Goal: Communication & Community: Participate in discussion

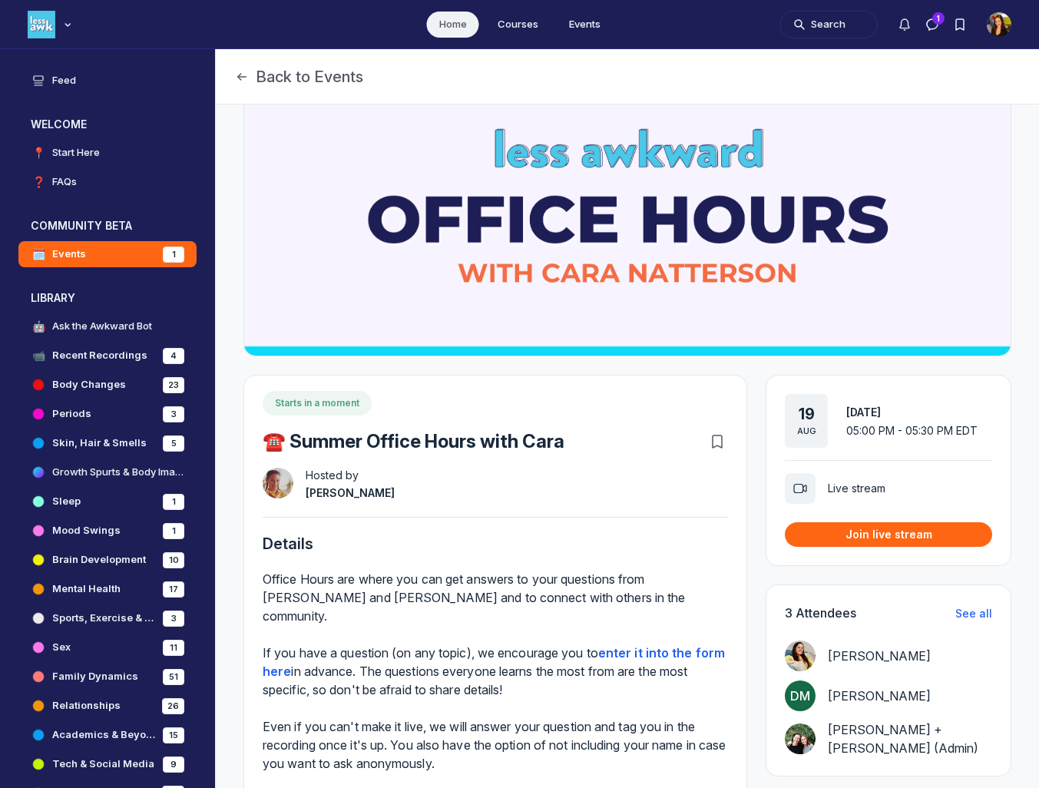
scroll to position [47, 0]
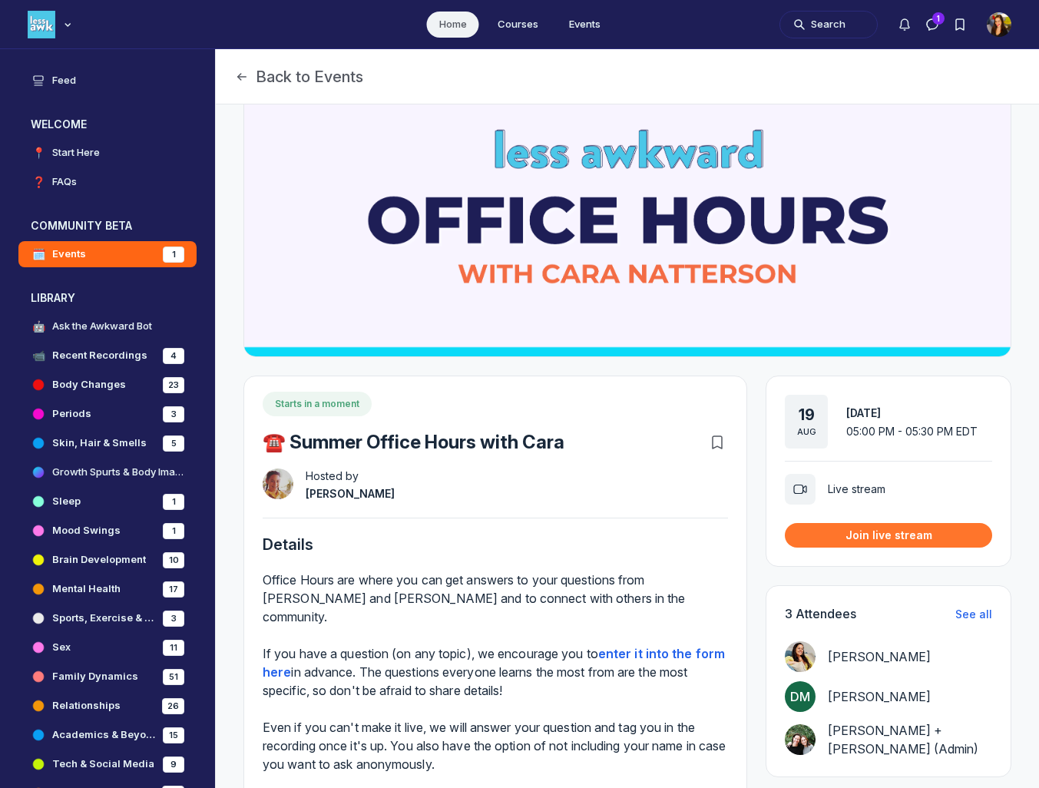
click at [869, 545] on button "Join live stream" at bounding box center [888, 535] width 207 height 24
click at [1005, 27] on img "User menu options" at bounding box center [999, 24] width 25 height 25
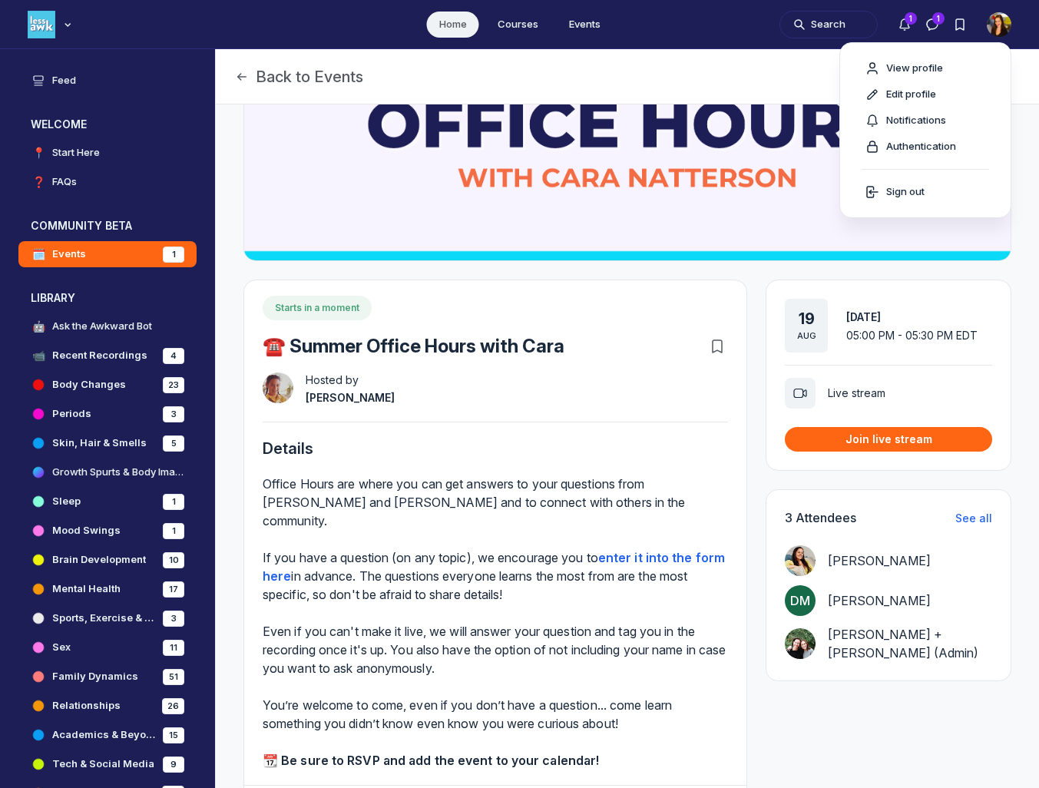
scroll to position [0, 0]
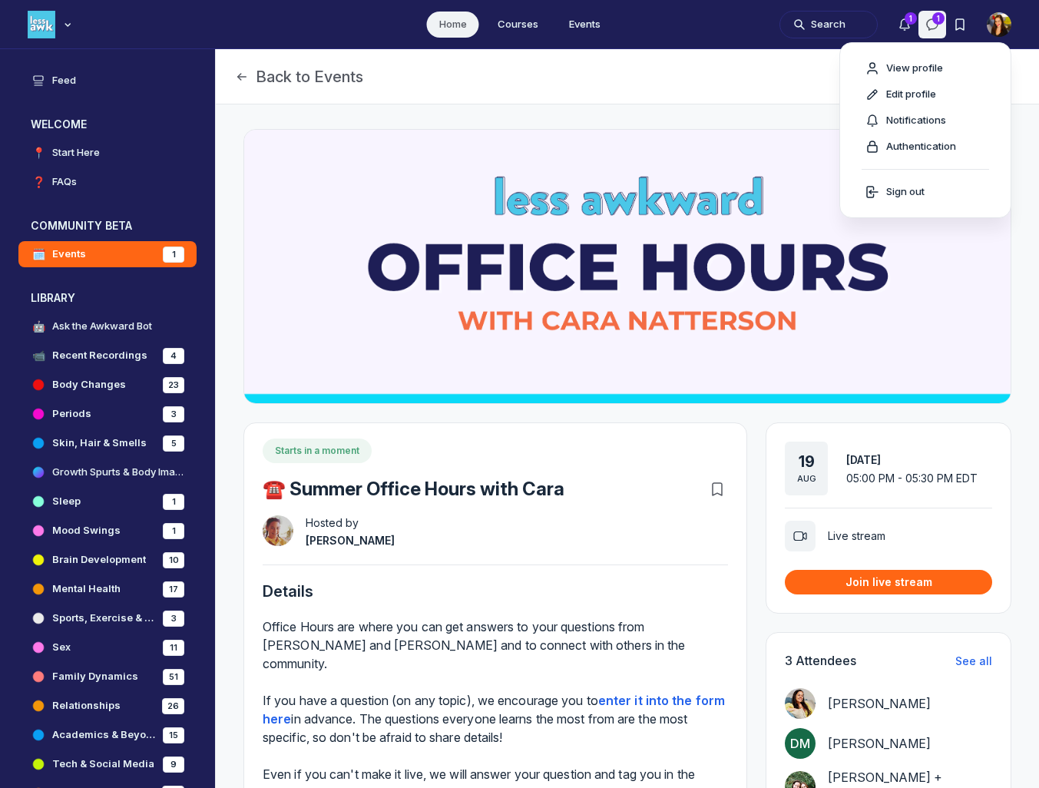
click at [942, 28] on button "Direct messages" at bounding box center [933, 25] width 28 height 28
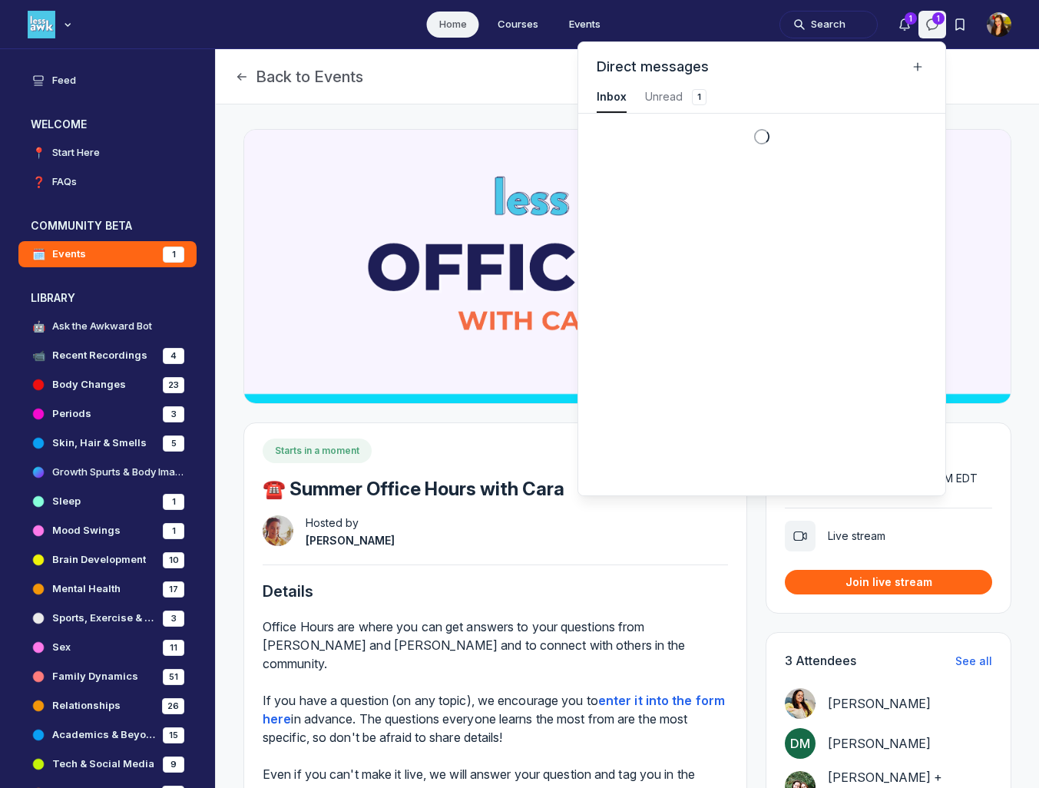
scroll to position [2079, 3460]
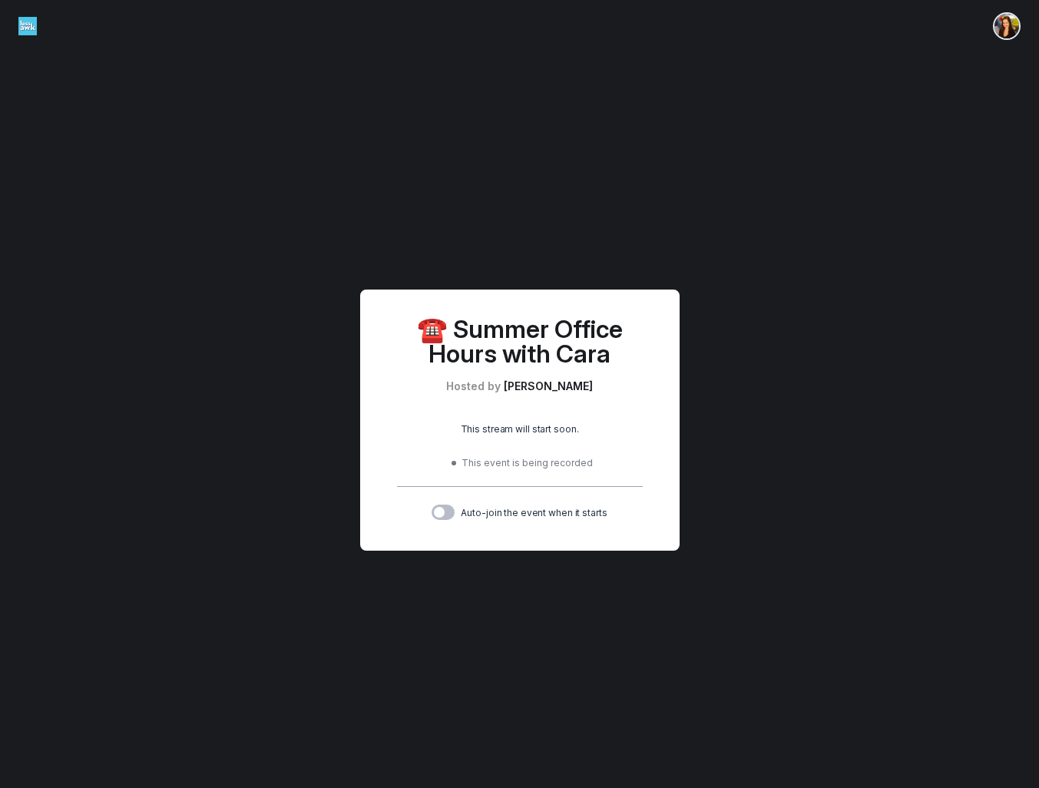
click at [448, 512] on label "Toggle switch" at bounding box center [443, 512] width 23 height 15
click at [0, 0] on input "Toggle switch" at bounding box center [0, 0] width 0 height 0
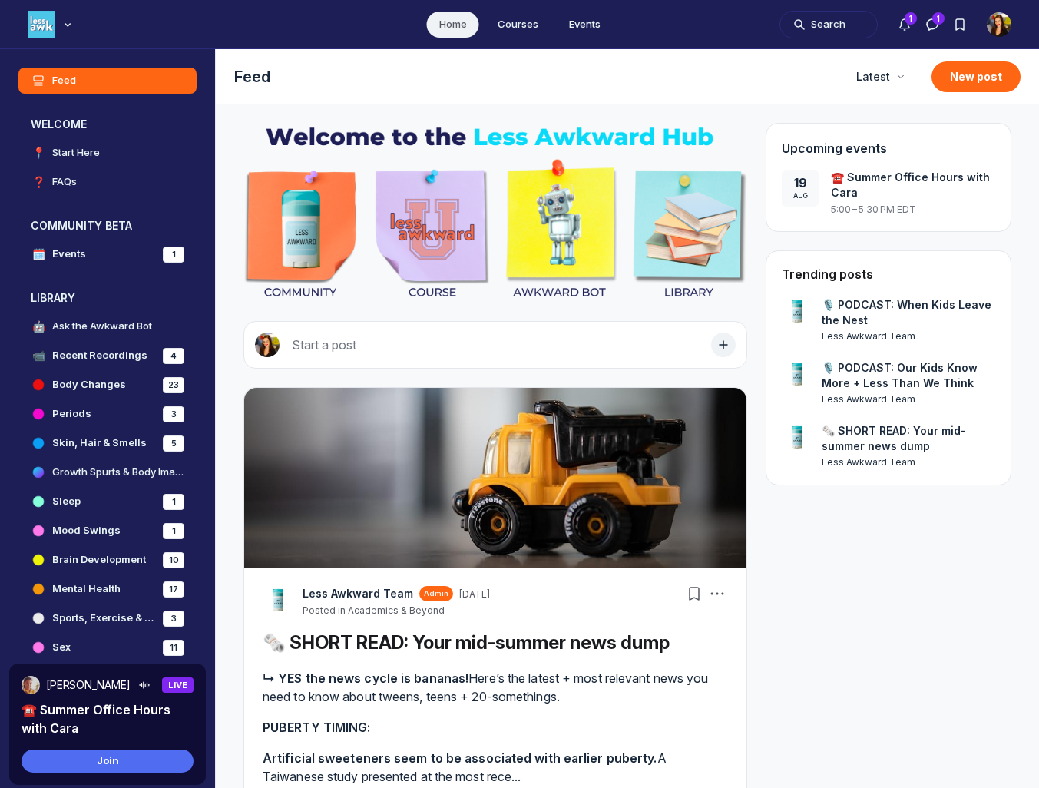
scroll to position [15, 0]
